Goal: Task Accomplishment & Management: Manage account settings

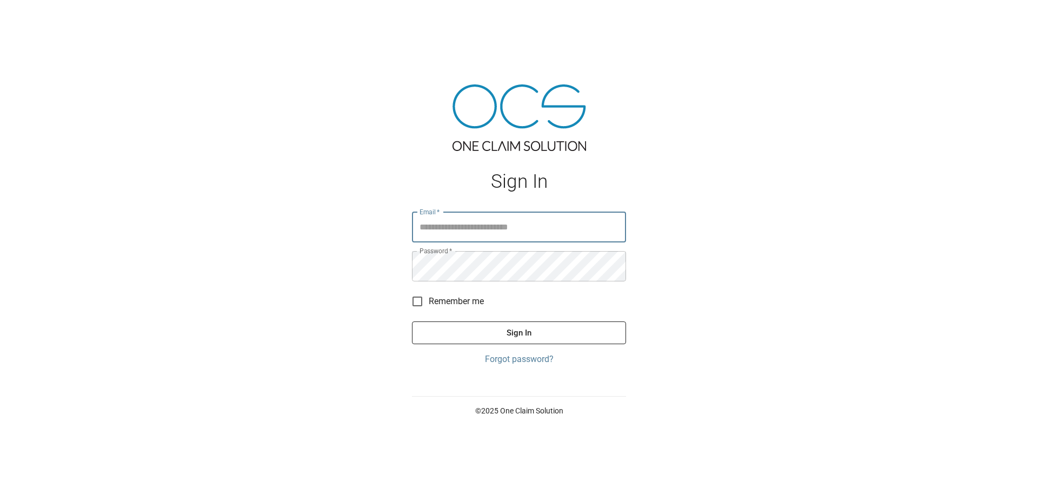
type input "**********"
click at [492, 337] on button "Sign In" at bounding box center [519, 332] width 214 height 23
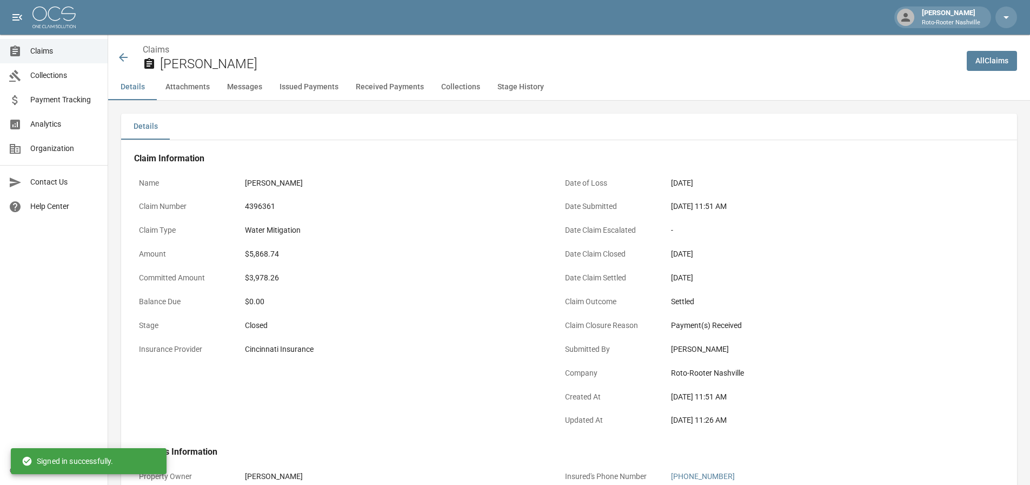
click at [51, 19] on img at bounding box center [53, 17] width 43 height 22
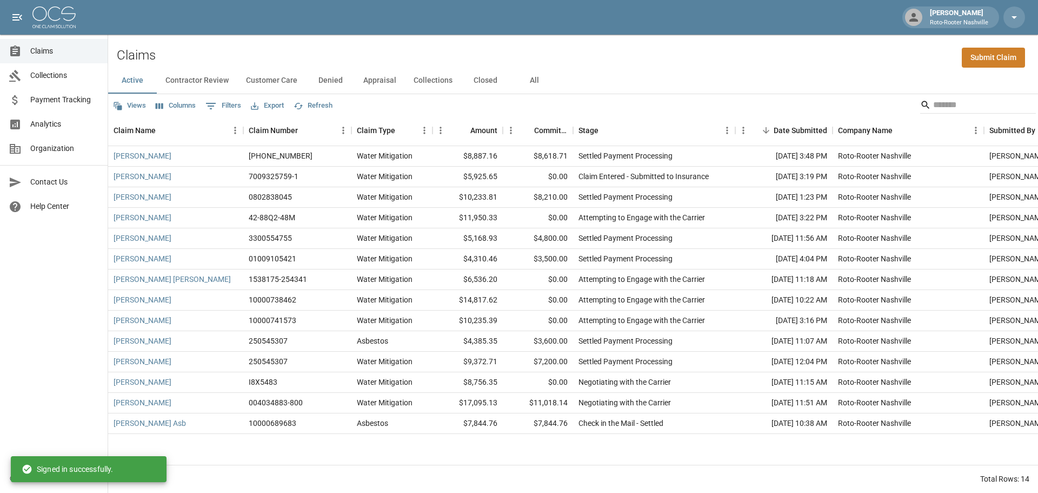
click at [535, 77] on button "All" at bounding box center [534, 81] width 49 height 26
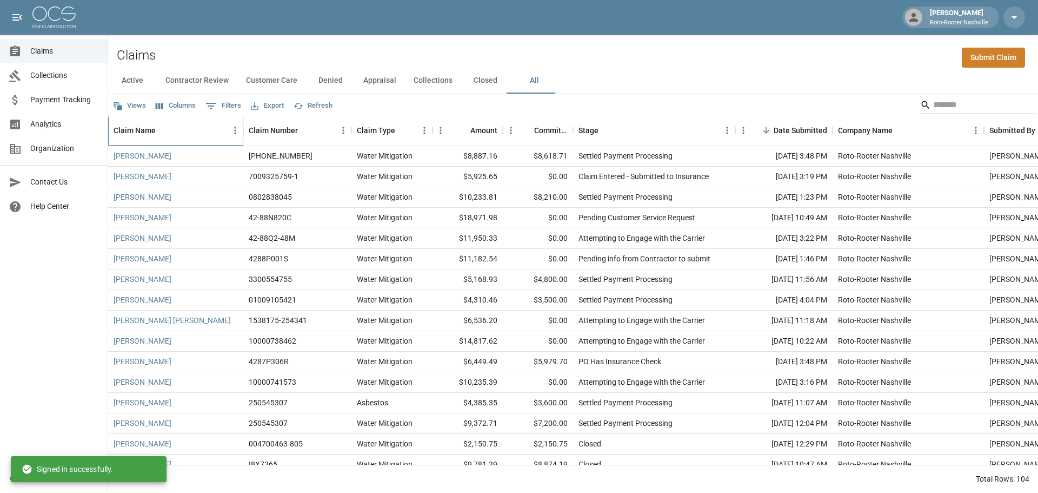
click at [134, 122] on div "Claim Name" at bounding box center [135, 130] width 42 height 30
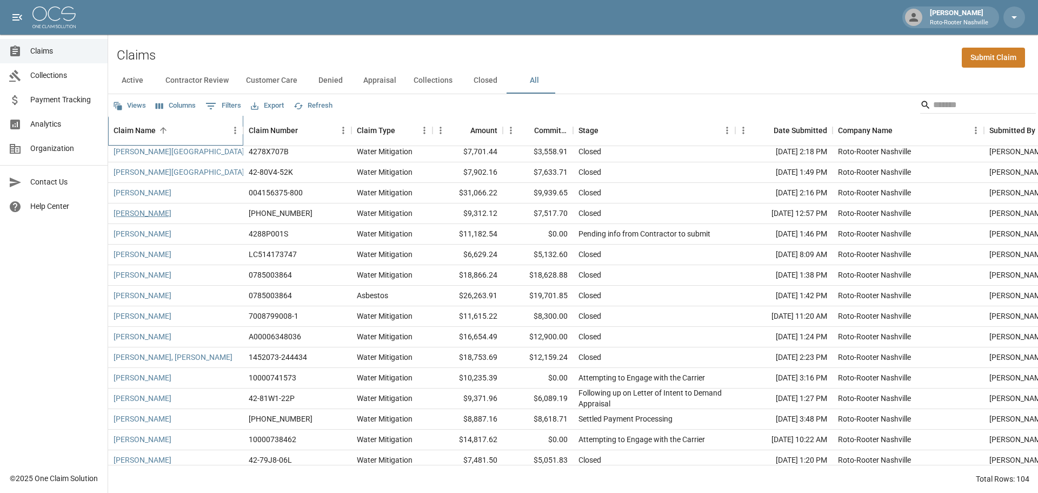
scroll to position [649, 0]
